Goal: Task Accomplishment & Management: Use online tool/utility

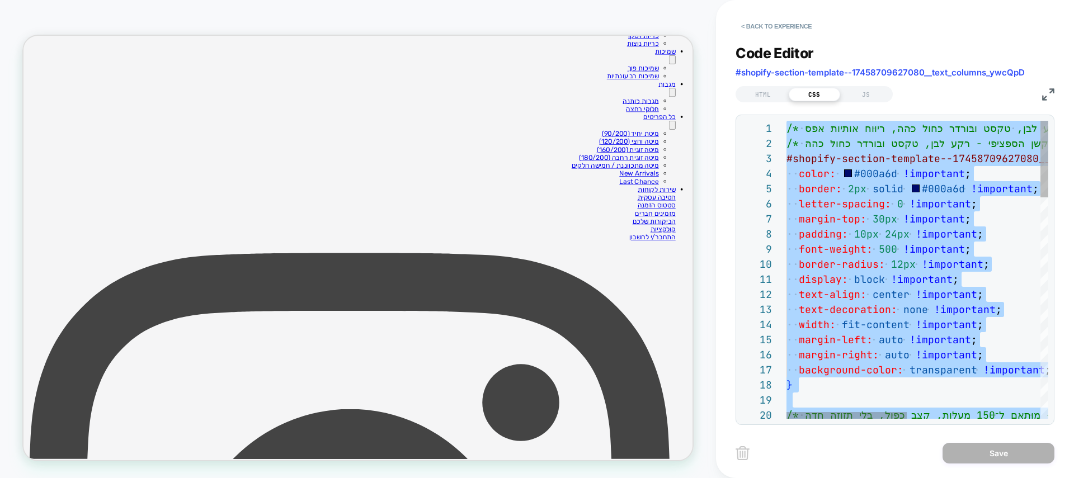
scroll to position [91, 73]
type textarea "**********"
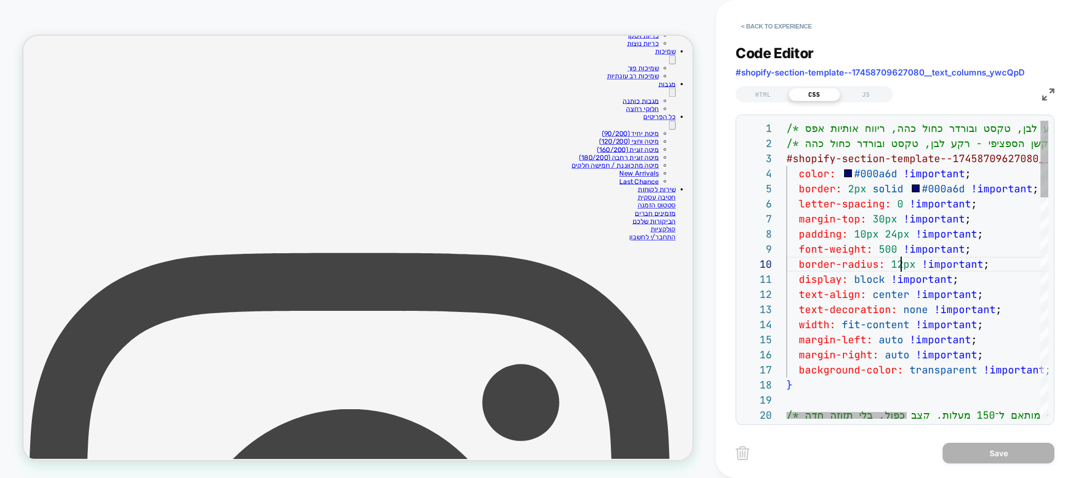
scroll to position [136, 115]
click at [766, 22] on button "< Back to experience" at bounding box center [777, 26] width 82 height 18
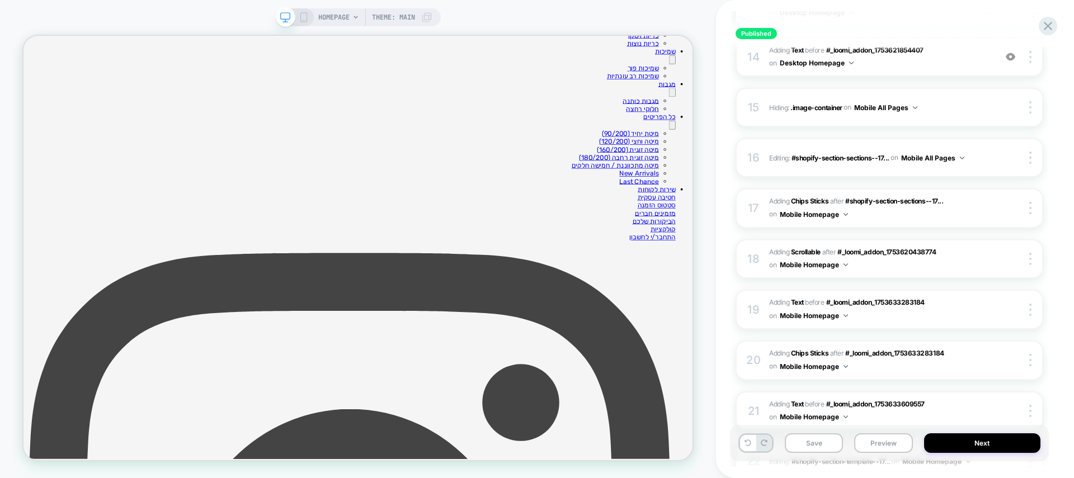
scroll to position [1052, 0]
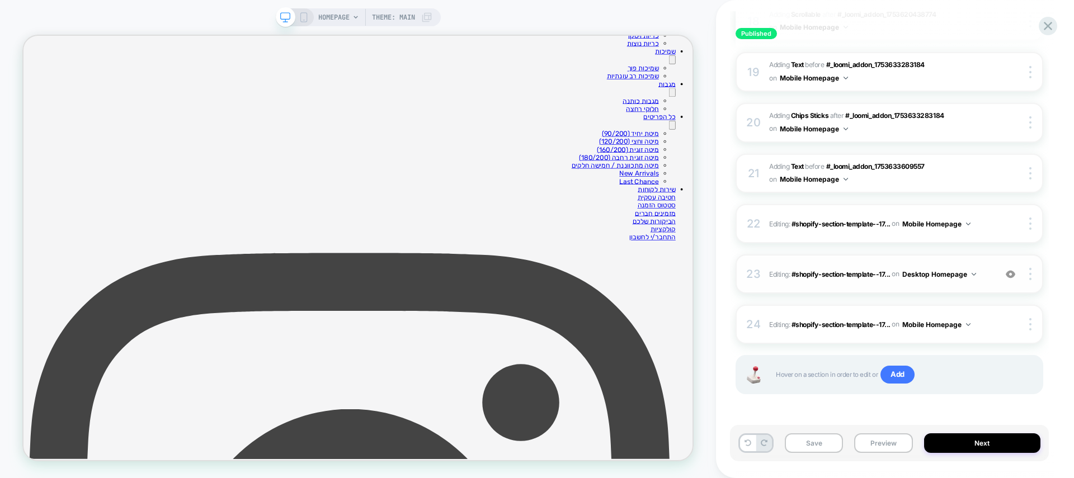
click at [1006, 273] on img at bounding box center [1011, 275] width 10 height 10
click at [307, 22] on icon at bounding box center [304, 17] width 10 height 10
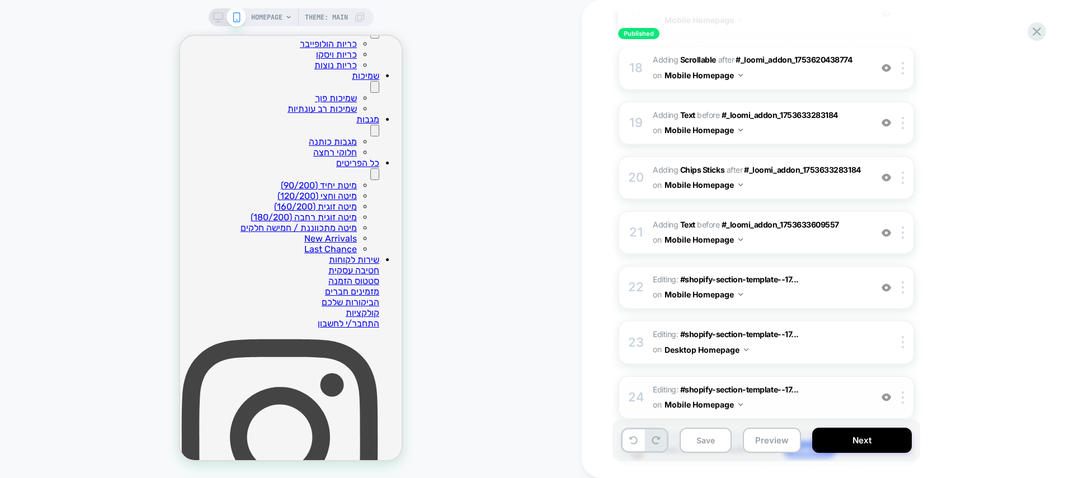
scroll to position [1130, 0]
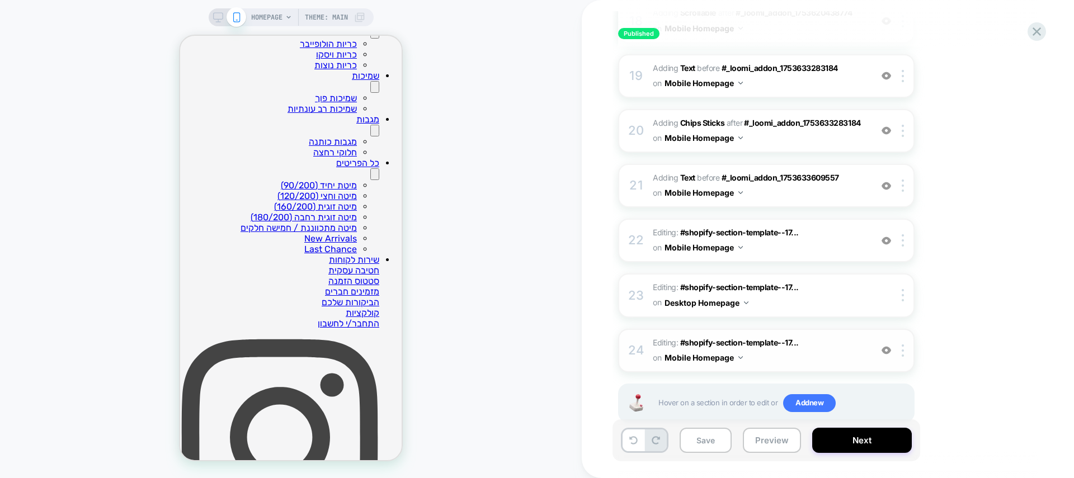
click at [886, 346] on img at bounding box center [887, 351] width 10 height 10
click at [887, 346] on img at bounding box center [887, 351] width 10 height 10
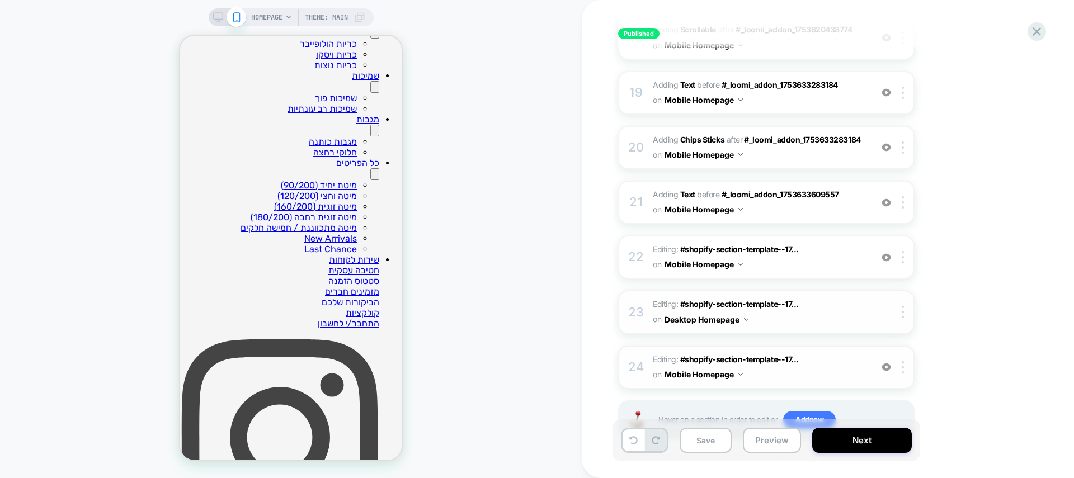
scroll to position [1108, 0]
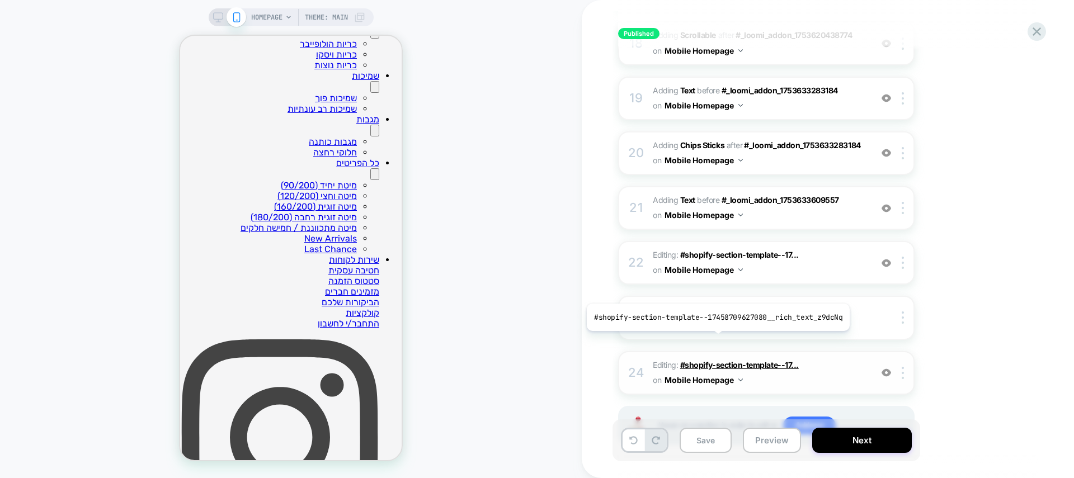
click at [715, 360] on span "#shopify-section-template--17..." at bounding box center [739, 365] width 119 height 10
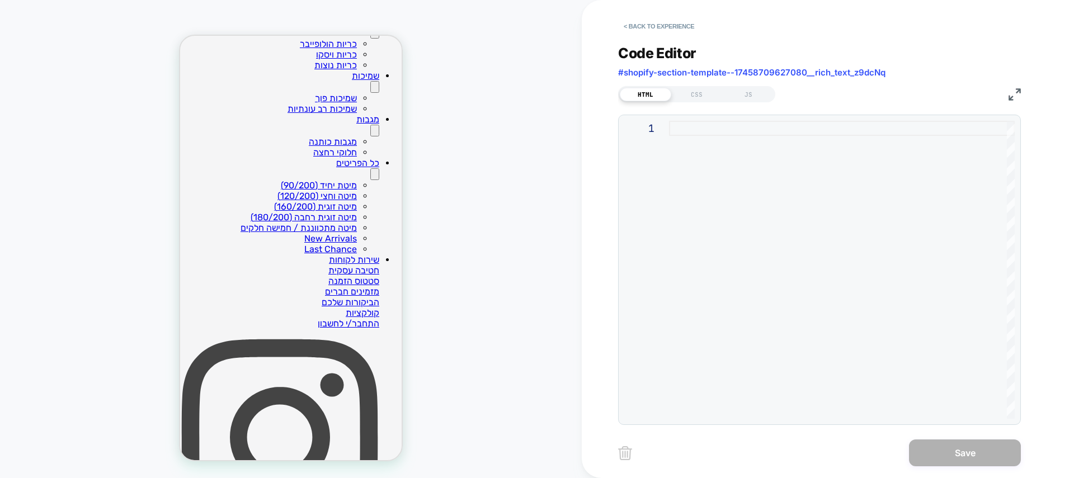
drag, startPoint x: 663, startPoint y: 21, endPoint x: 600, endPoint y: 194, distance: 183.7
click at [617, 192] on div "< Back to experience Code Editor #shopify-section-template--17458709627080__ric…" at bounding box center [828, 239] width 492 height 478
click at [655, 26] on button "< Back to experience" at bounding box center [659, 26] width 82 height 18
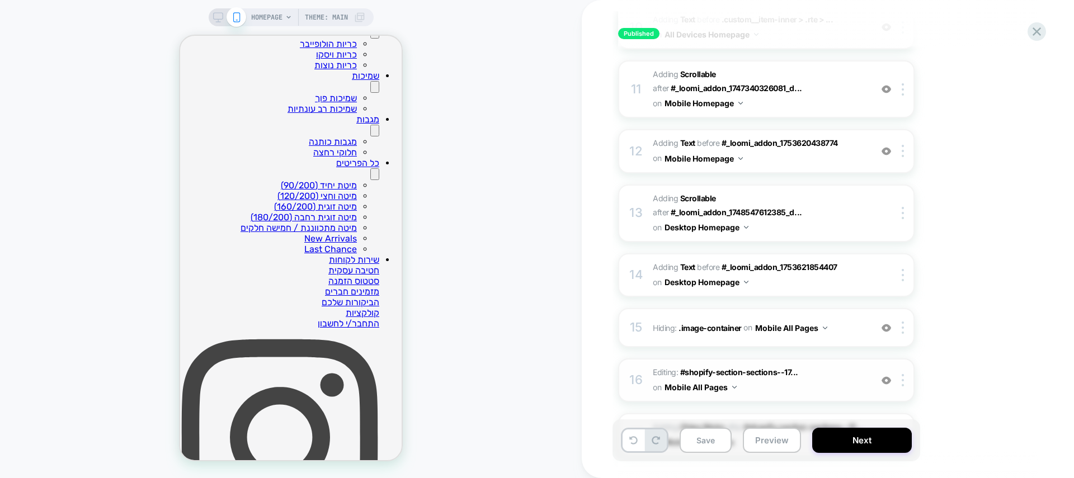
scroll to position [757, 0]
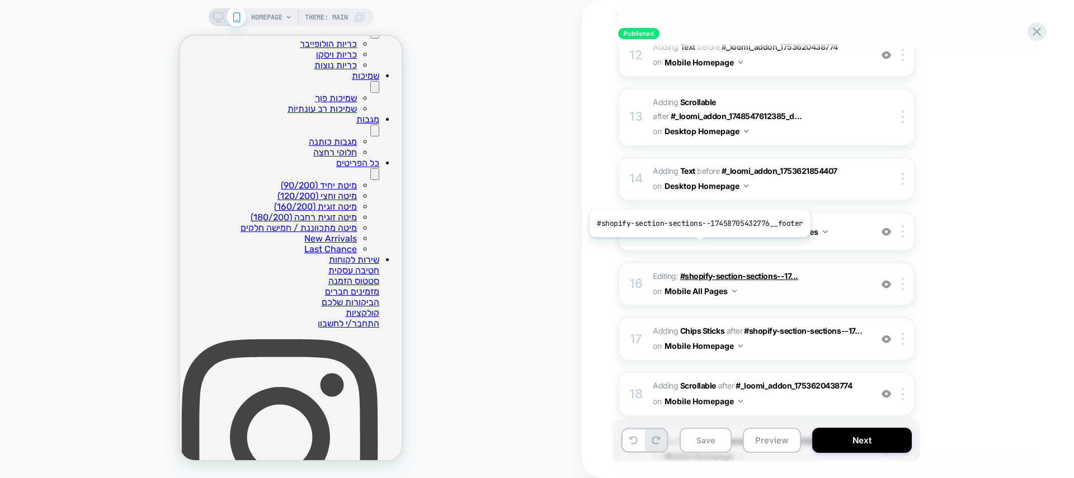
click at [698, 271] on span "#shopify-section-sections--17..." at bounding box center [739, 276] width 118 height 10
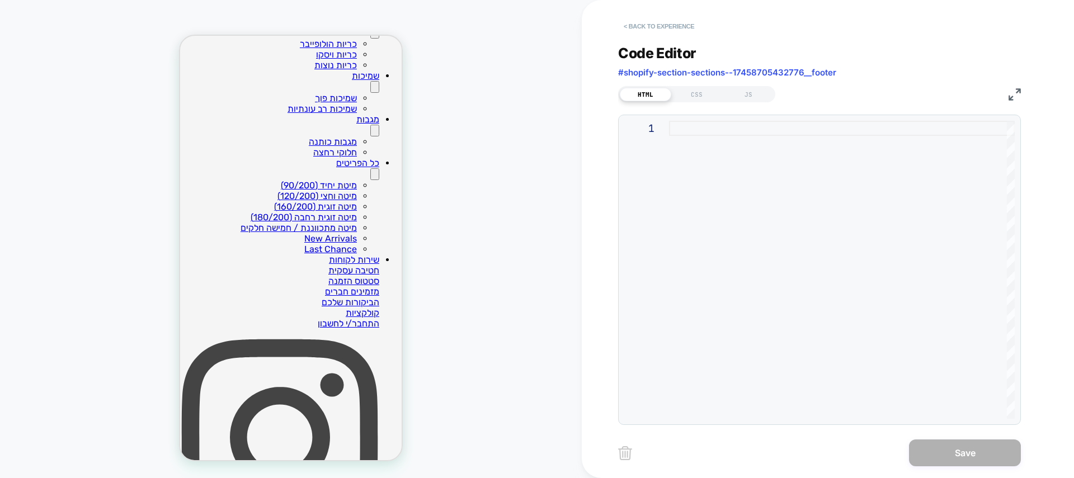
click at [650, 17] on button "< Back to experience" at bounding box center [659, 26] width 82 height 18
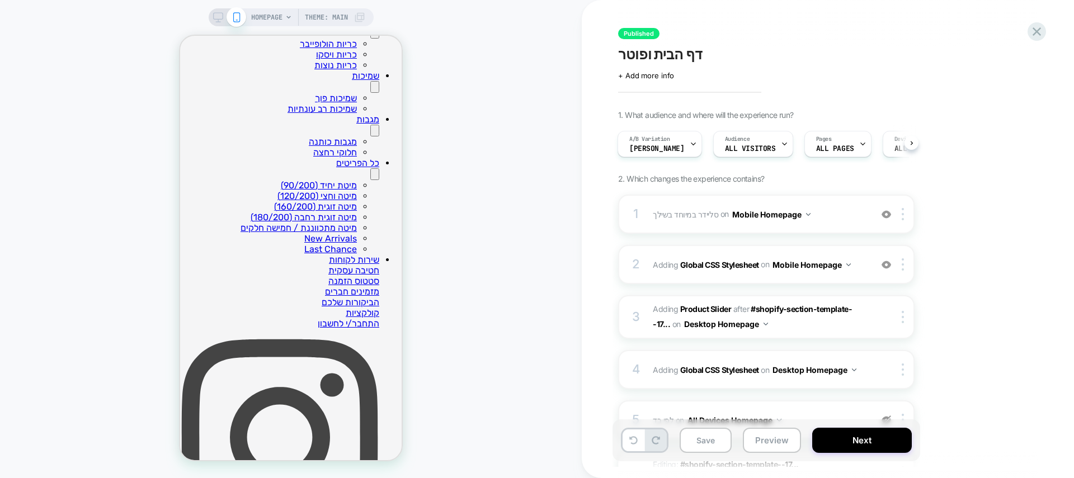
scroll to position [1130, 0]
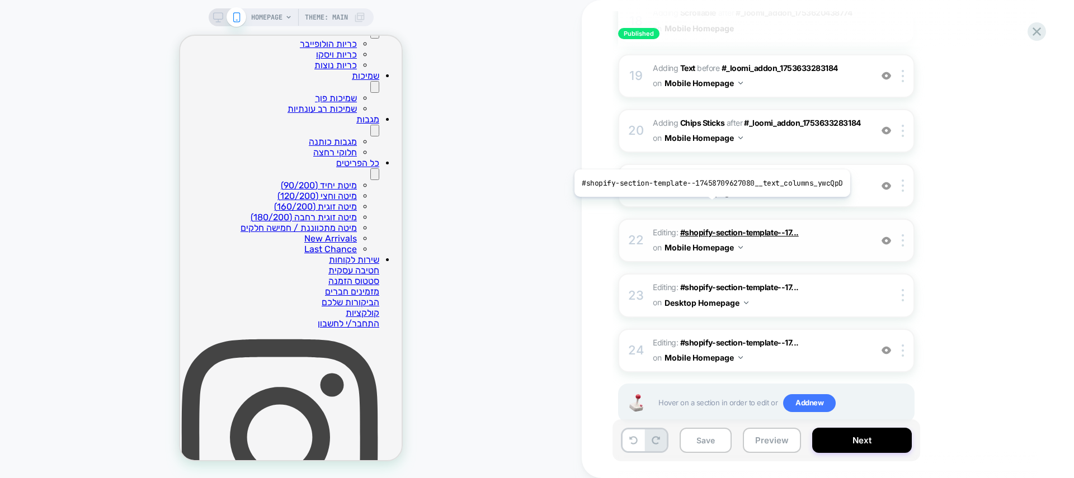
click at [709, 228] on span "#shopify-section-template--17..." at bounding box center [739, 233] width 119 height 10
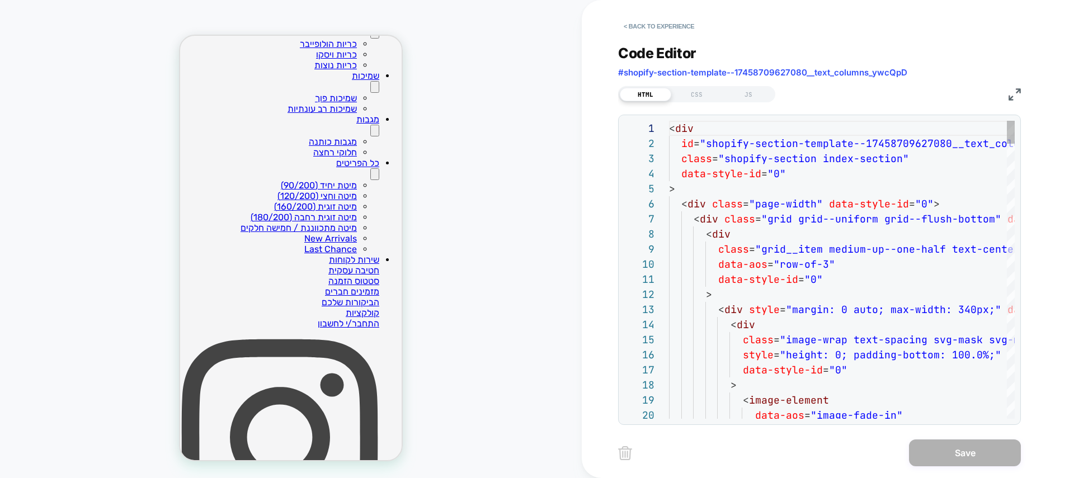
scroll to position [151, 0]
click at [643, 25] on button "< Back to experience" at bounding box center [659, 26] width 82 height 18
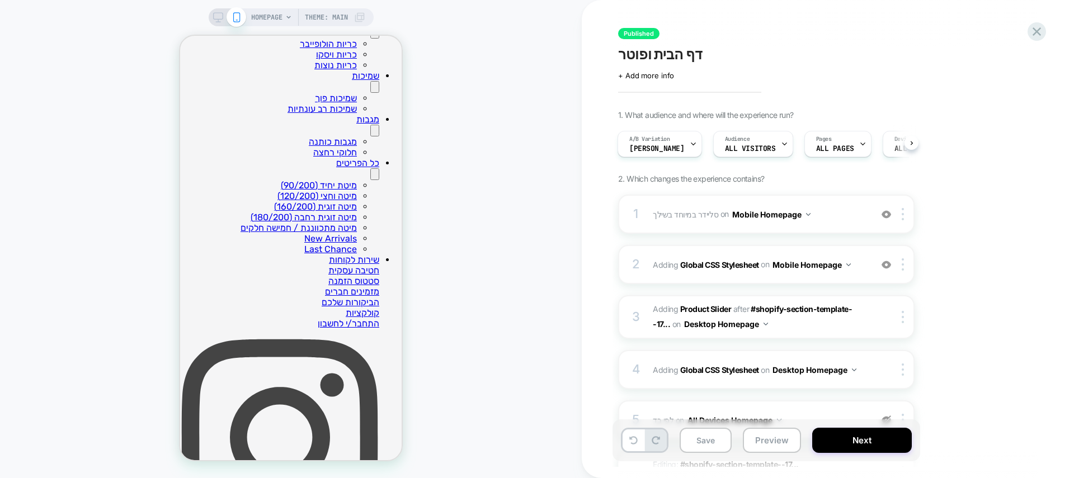
scroll to position [1130, 0]
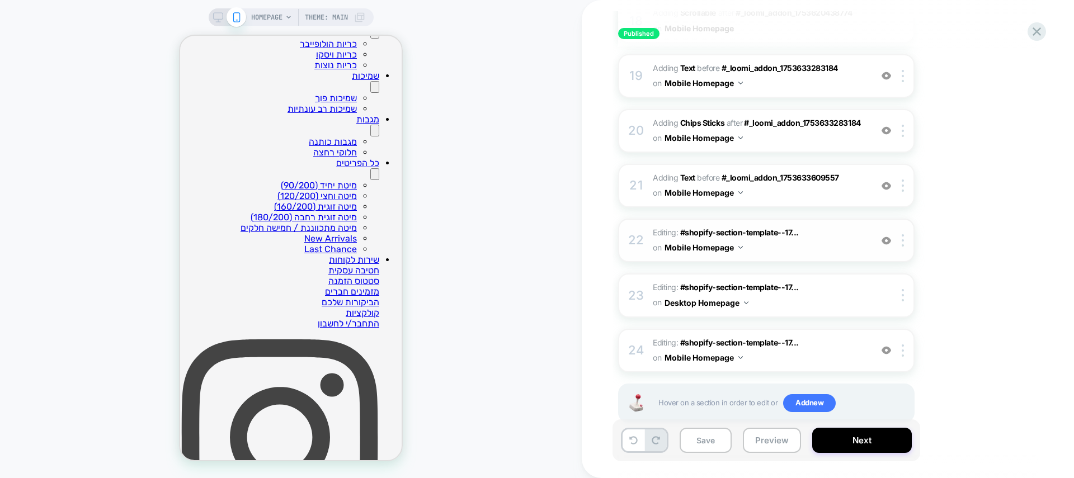
click at [887, 236] on img at bounding box center [887, 241] width 10 height 10
click at [879, 430] on button "Next" at bounding box center [862, 440] width 100 height 25
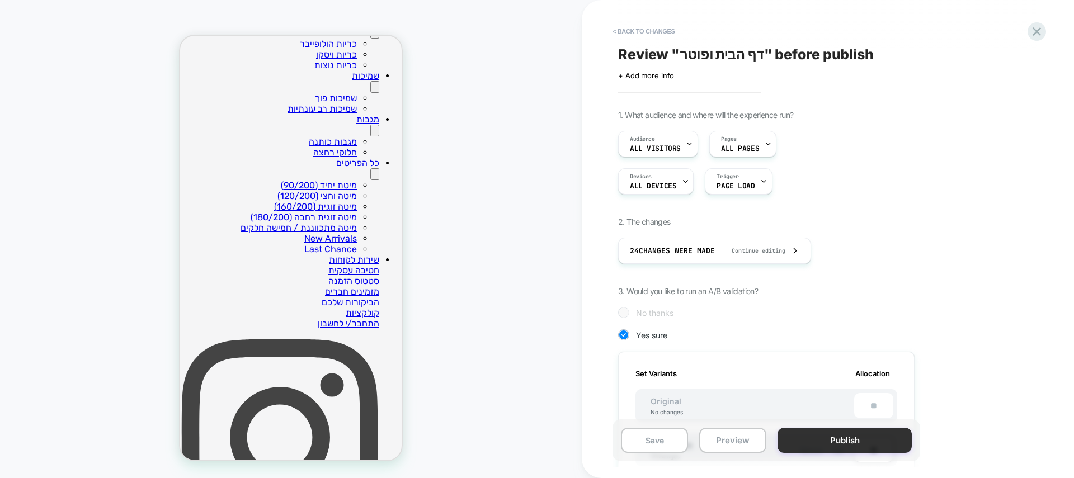
click at [866, 433] on button "Publish" at bounding box center [845, 440] width 134 height 25
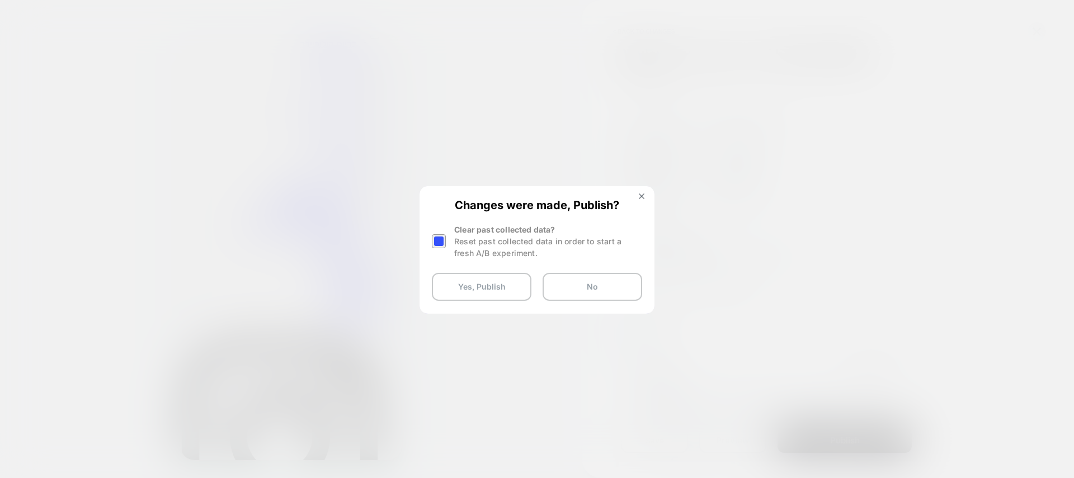
click at [440, 238] on div at bounding box center [439, 241] width 14 height 14
drag, startPoint x: 455, startPoint y: 280, endPoint x: 582, endPoint y: 203, distance: 148.9
click at [455, 280] on button "Yes, Publish" at bounding box center [482, 287] width 100 height 28
click at [485, 285] on button "Yes, Publish" at bounding box center [482, 287] width 100 height 28
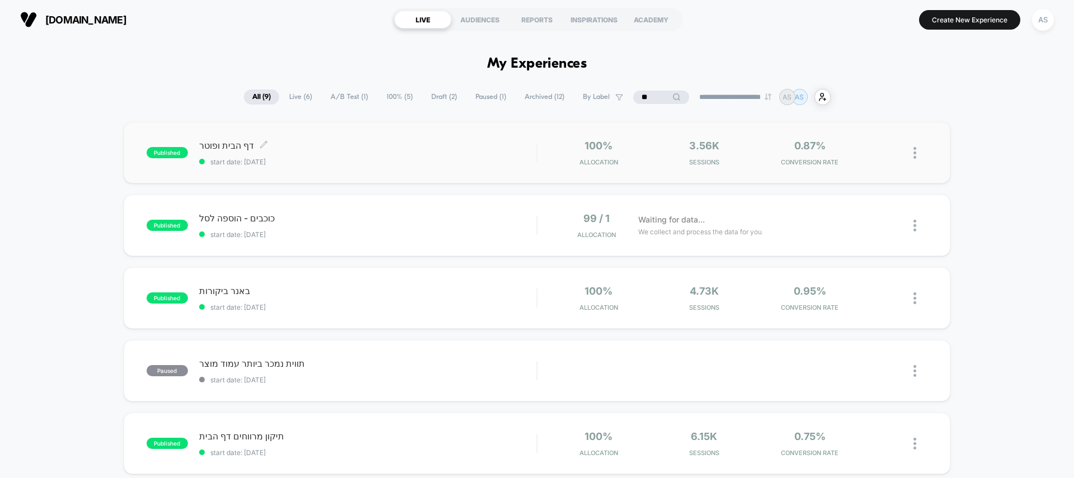
click at [373, 148] on span "דף הבית ופוטר Click to edit experience details" at bounding box center [367, 145] width 337 height 11
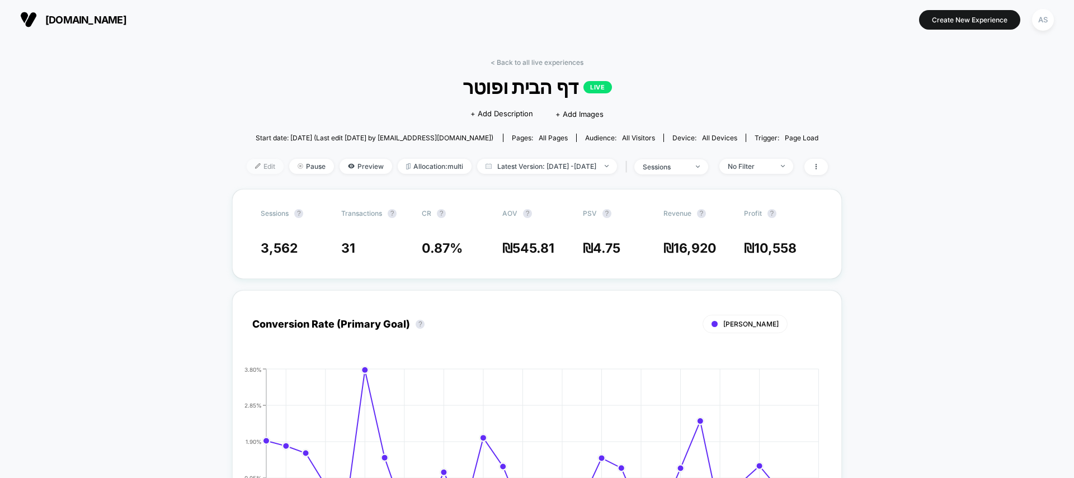
click at [255, 166] on img at bounding box center [258, 166] width 6 height 6
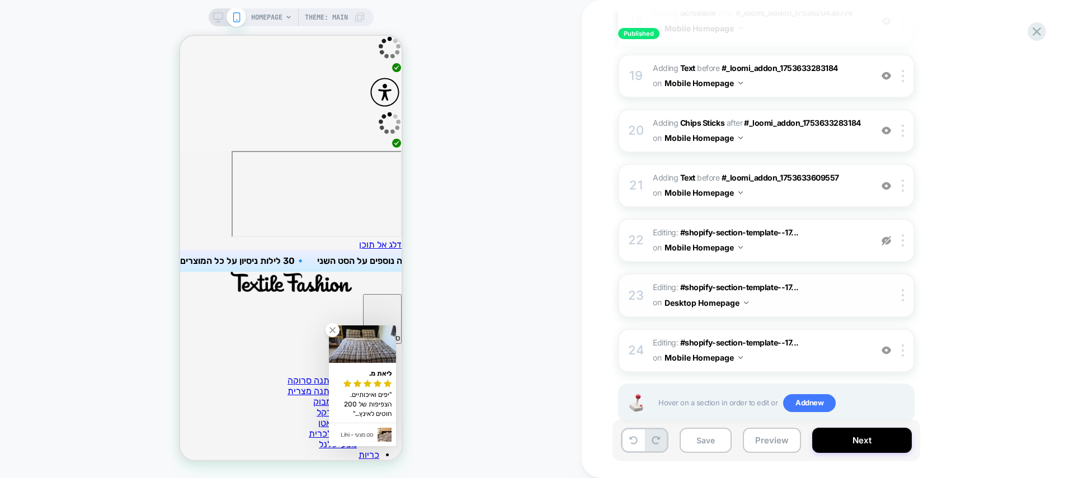
click at [883, 236] on img at bounding box center [887, 241] width 10 height 10
click at [214, 19] on rect at bounding box center [218, 16] width 10 height 6
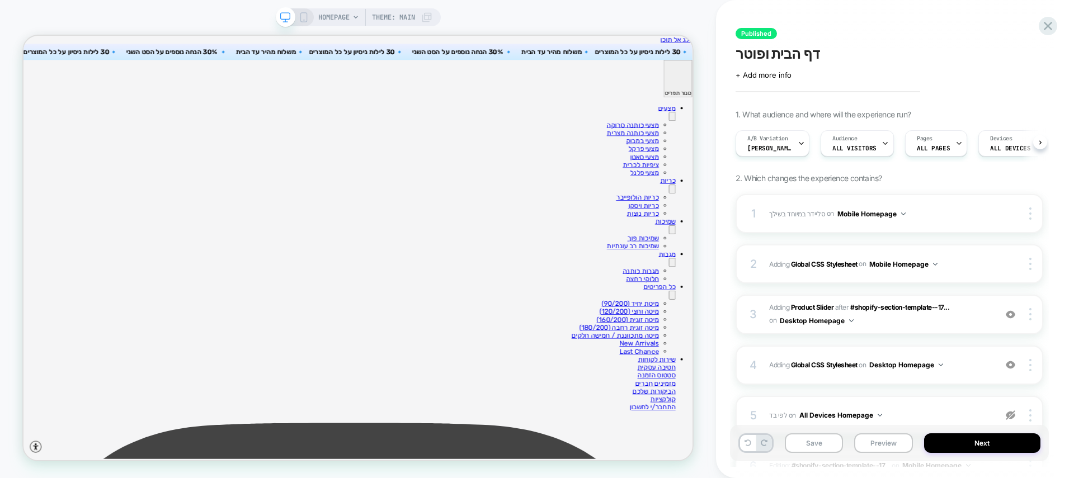
scroll to position [1052, 0]
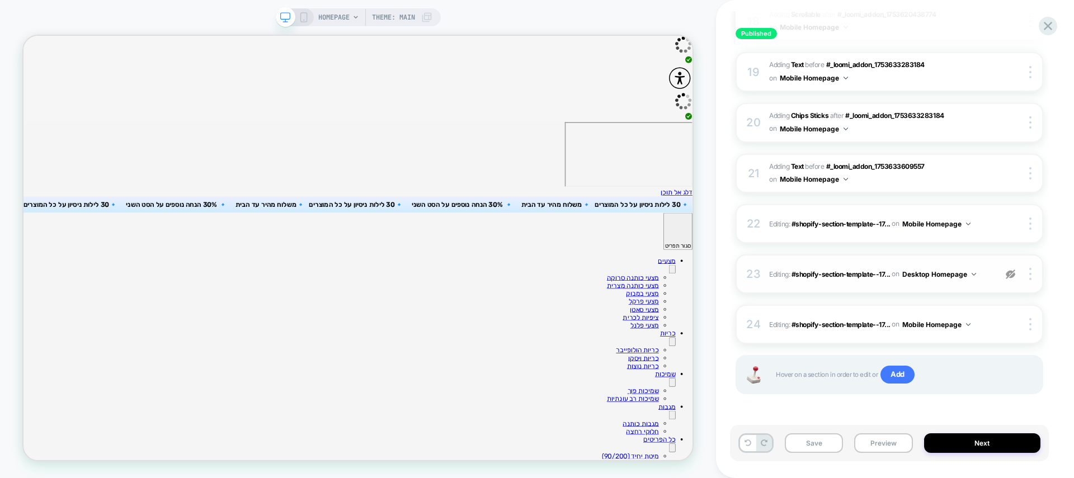
click at [1009, 272] on img at bounding box center [1011, 275] width 10 height 10
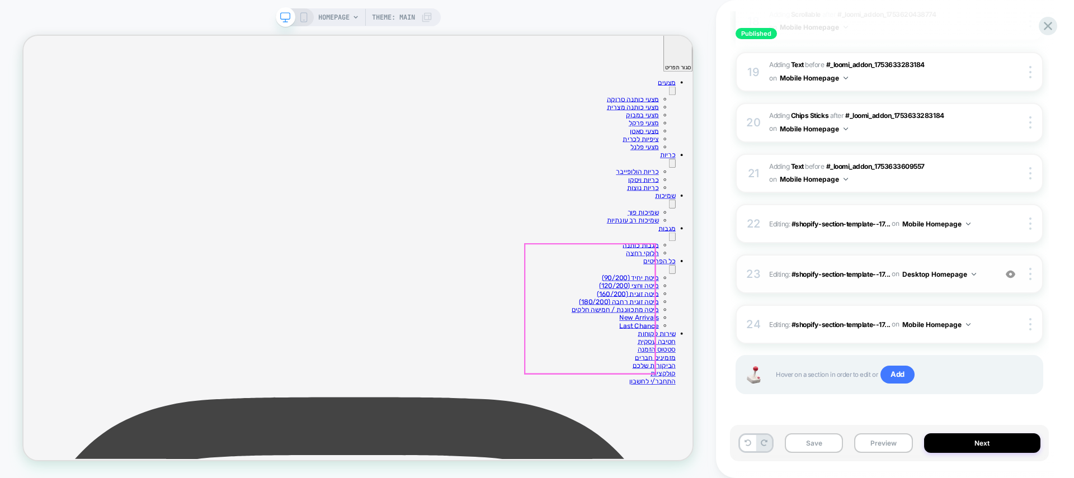
scroll to position [292, 0]
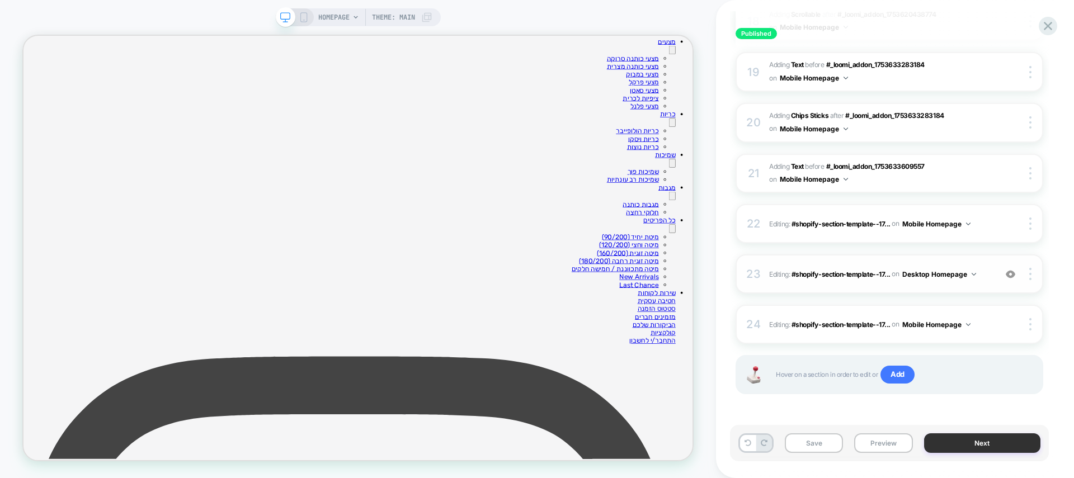
click at [992, 447] on button "Next" at bounding box center [982, 444] width 117 height 20
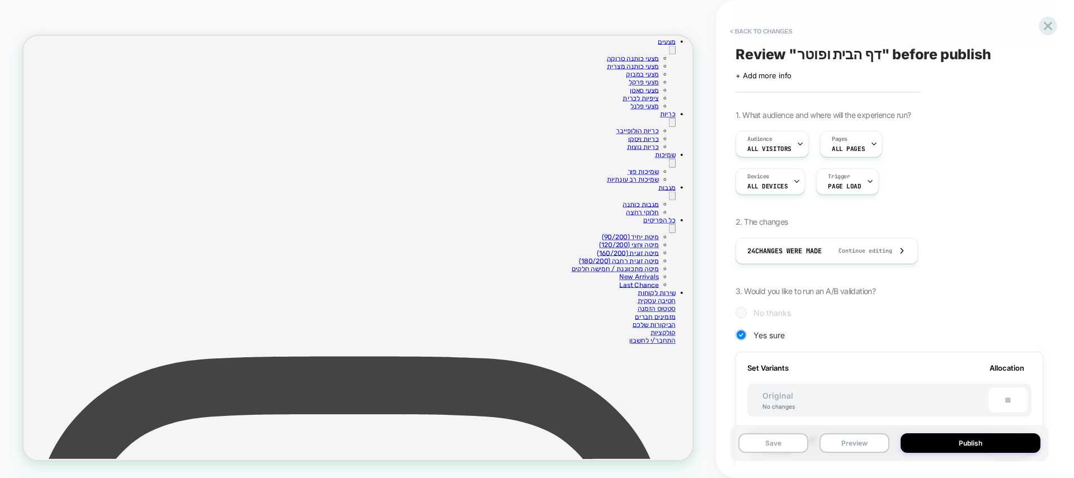
click at [972, 440] on button "Publish" at bounding box center [971, 444] width 140 height 20
click at [972, 444] on button "Publish" at bounding box center [971, 444] width 140 height 20
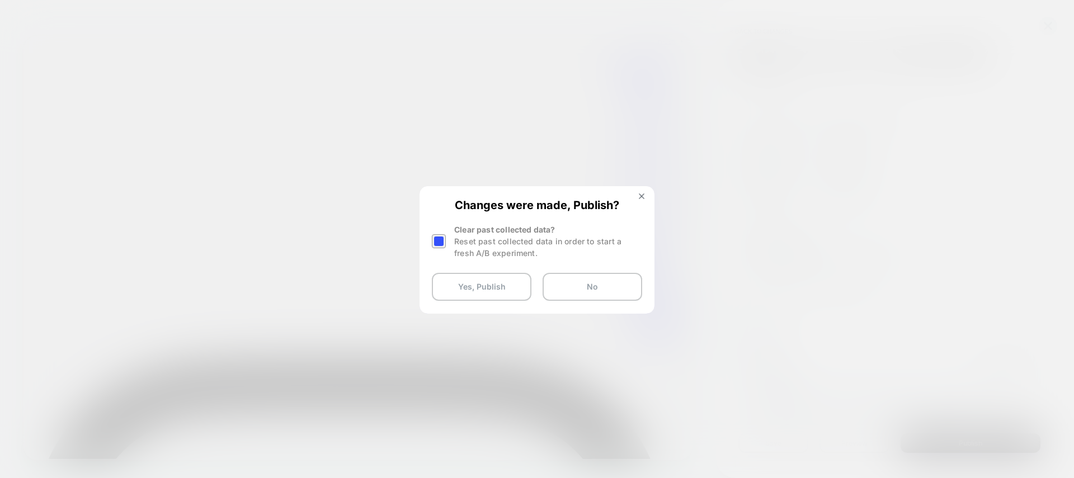
click at [433, 250] on div at bounding box center [440, 241] width 17 height 35
click at [437, 241] on div at bounding box center [439, 241] width 14 height 14
drag, startPoint x: 463, startPoint y: 284, endPoint x: 373, endPoint y: 1, distance: 297.1
click at [463, 284] on button "Yes, Publish" at bounding box center [482, 287] width 100 height 28
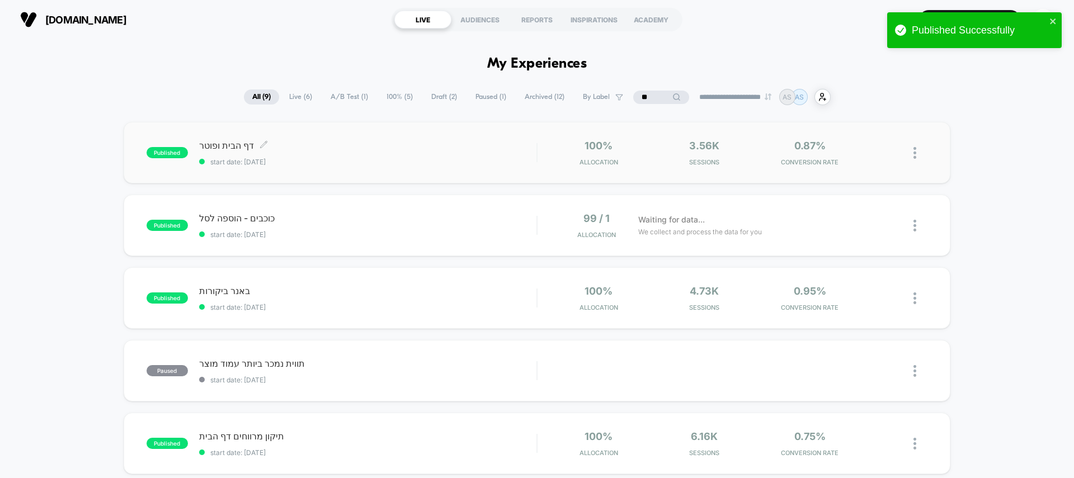
click at [386, 160] on span "start date: [DATE]" at bounding box center [367, 162] width 337 height 8
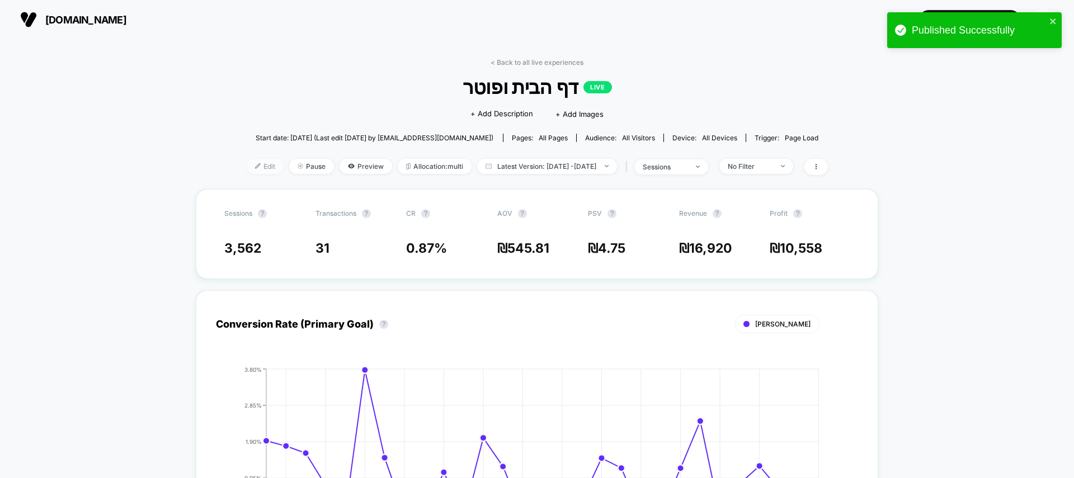
click at [247, 162] on span "Edit" at bounding box center [265, 166] width 37 height 15
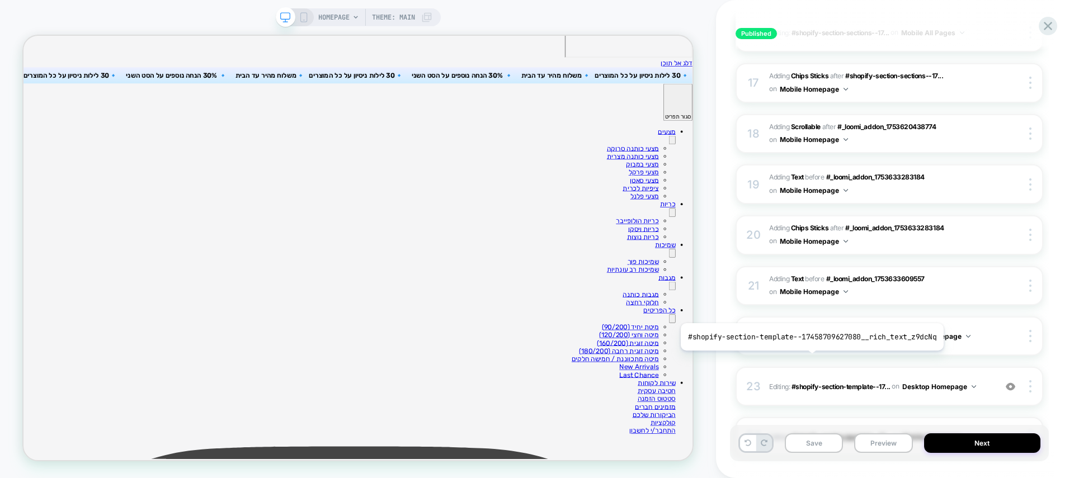
scroll to position [1016, 0]
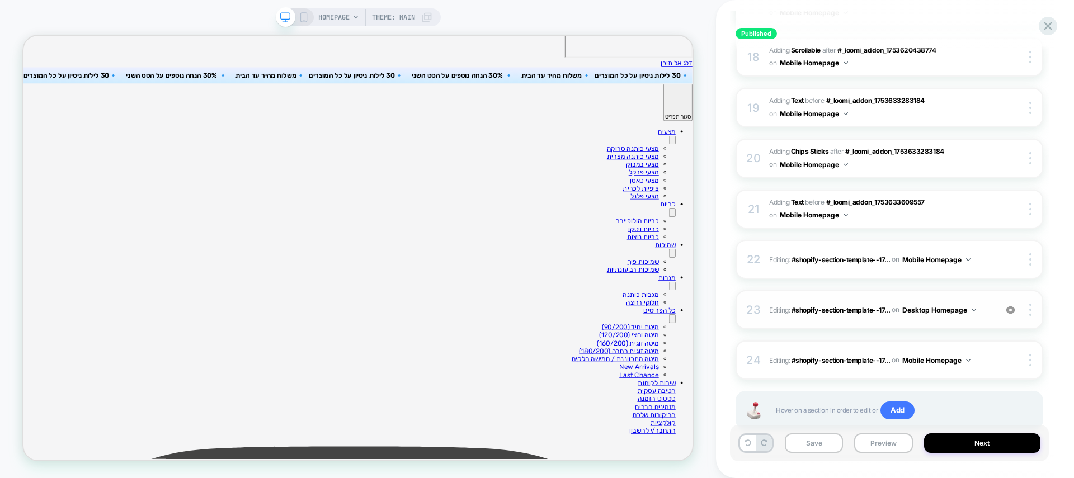
click at [823, 314] on span "Editing : #shopify-section-template--17... #shopify-section-template--174587096…" at bounding box center [879, 310] width 221 height 14
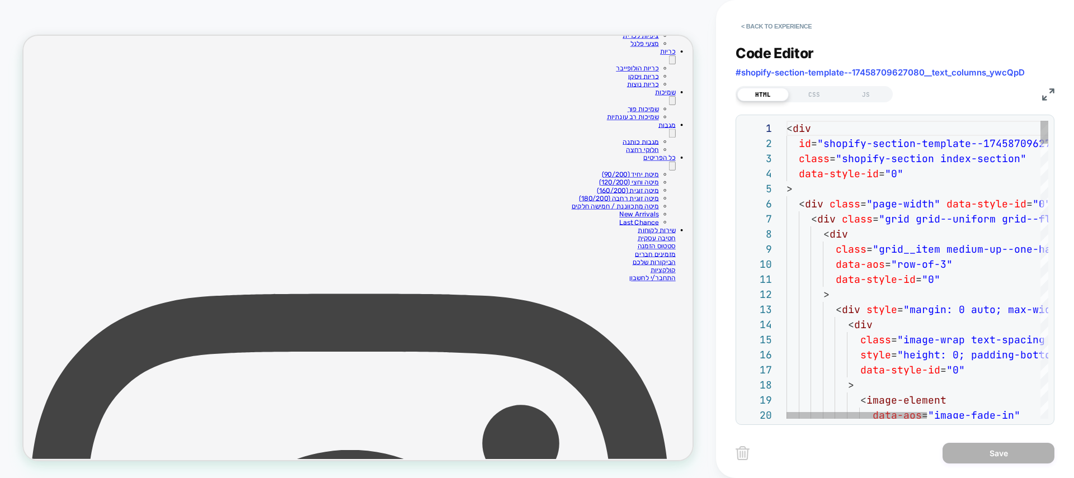
scroll to position [379, 0]
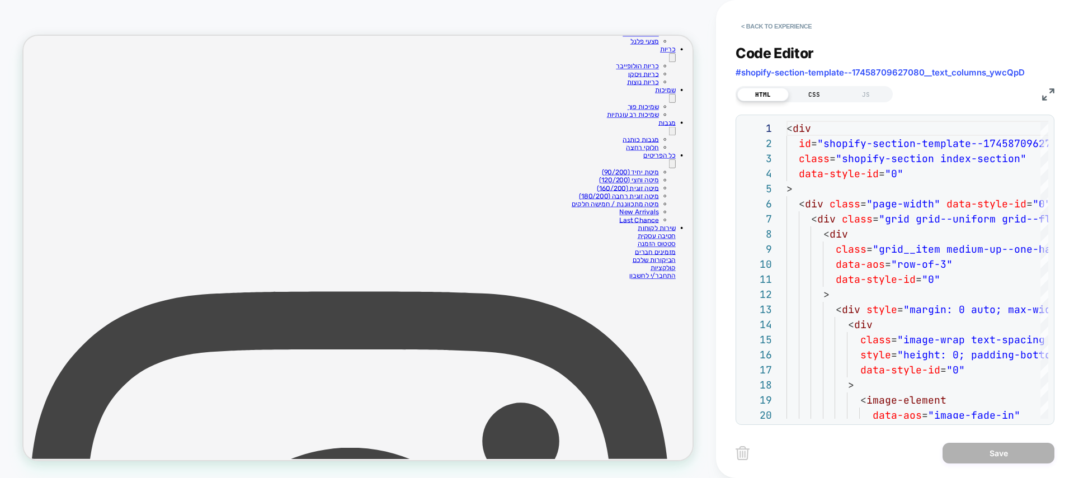
click at [821, 100] on div "CSS" at bounding box center [814, 94] width 51 height 13
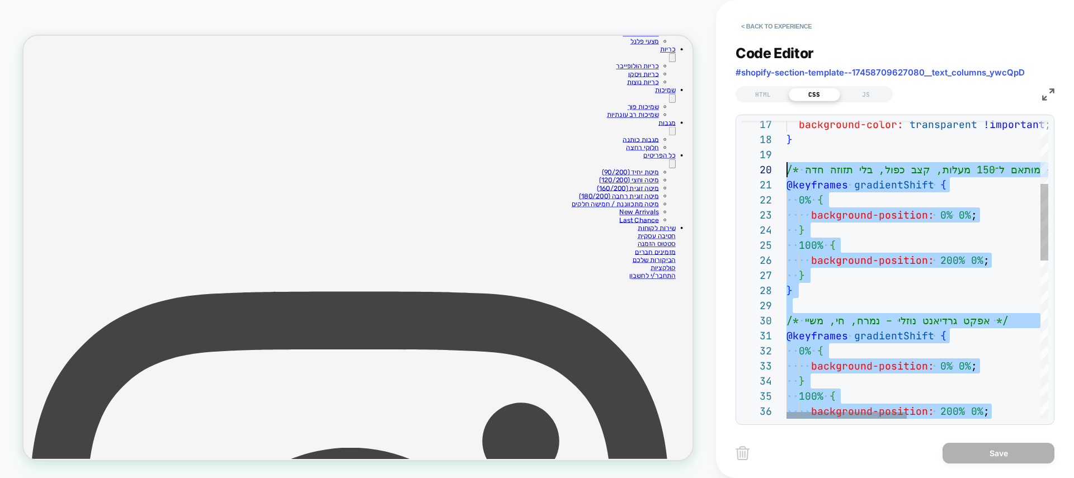
scroll to position [136, 0]
drag, startPoint x: 821, startPoint y: 323, endPoint x: 726, endPoint y: 165, distance: 184.2
click at [874, 246] on div "@keyframes gradientShift { /* אפקט גרדיאנט נוזלי – נמרח, חי, משיי */ } } 100% {…" at bounding box center [1063, 454] width 552 height 1159
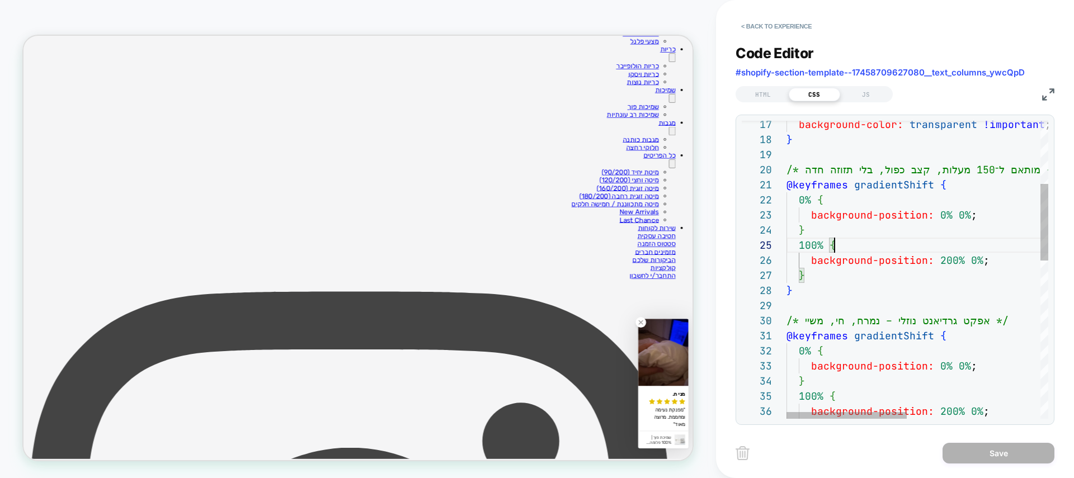
type textarea "**********"
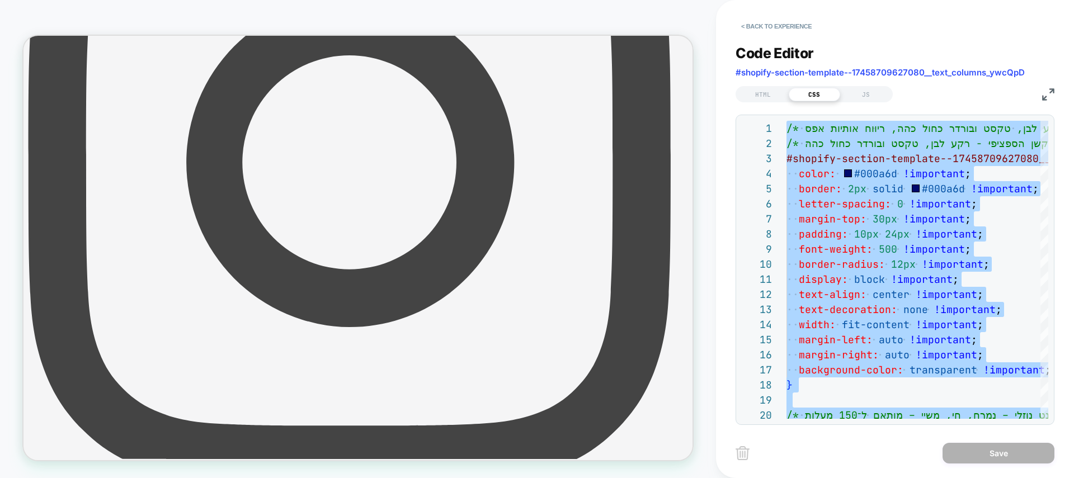
scroll to position [933, 0]
